Goal: Find specific page/section: Find specific page/section

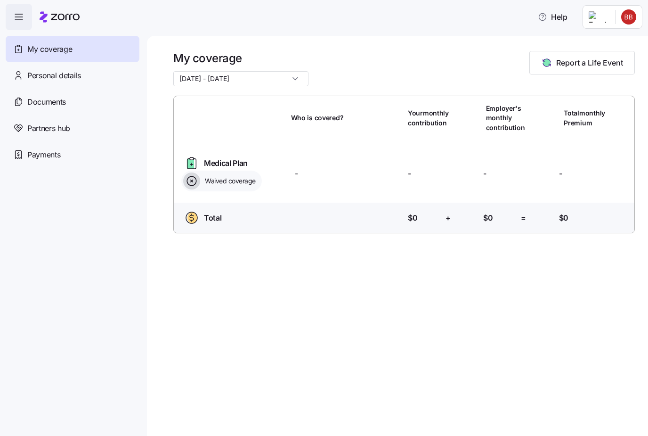
click at [32, 99] on span "Documents" at bounding box center [46, 102] width 39 height 12
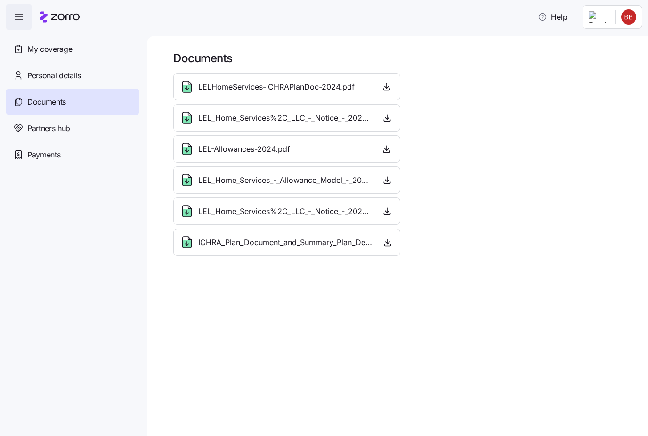
click at [348, 242] on span "ICHRA_Plan_Document_and_Summary_Plan_Description_-_2026.pdf" at bounding box center [285, 242] width 175 height 12
click at [355, 217] on div "LEL_Home_Services%2C_LLC_-_Notice_-_2026.pdf" at bounding box center [275, 210] width 193 height 15
click at [341, 182] on span "LEL_Home_Services_-_Allowance_Model_-_2025.pdf" at bounding box center [285, 180] width 174 height 12
click at [329, 150] on div "LEL-Allowances-2024.pdf" at bounding box center [286, 148] width 215 height 15
click at [331, 117] on span "LEL_Home_Services%2C_LLC_-_Notice_-_2025.pdf" at bounding box center [285, 118] width 174 height 12
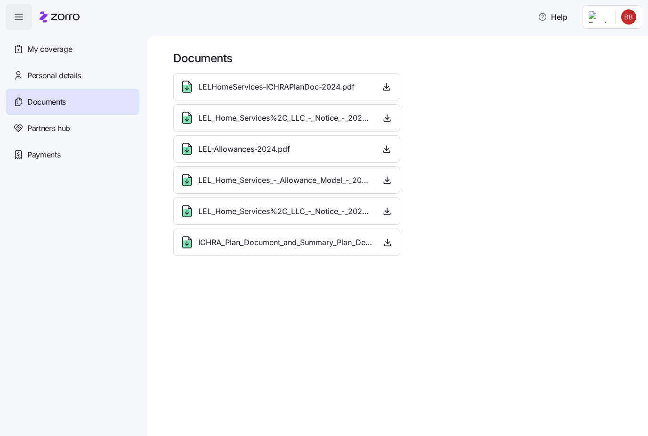
click at [339, 87] on span "LELHomeServices-ICHRAPlanDoc-2024.pdf" at bounding box center [276, 87] width 156 height 12
click at [617, 62] on div "Log out" at bounding box center [603, 57] width 37 height 10
